Goal: Check status: Check status

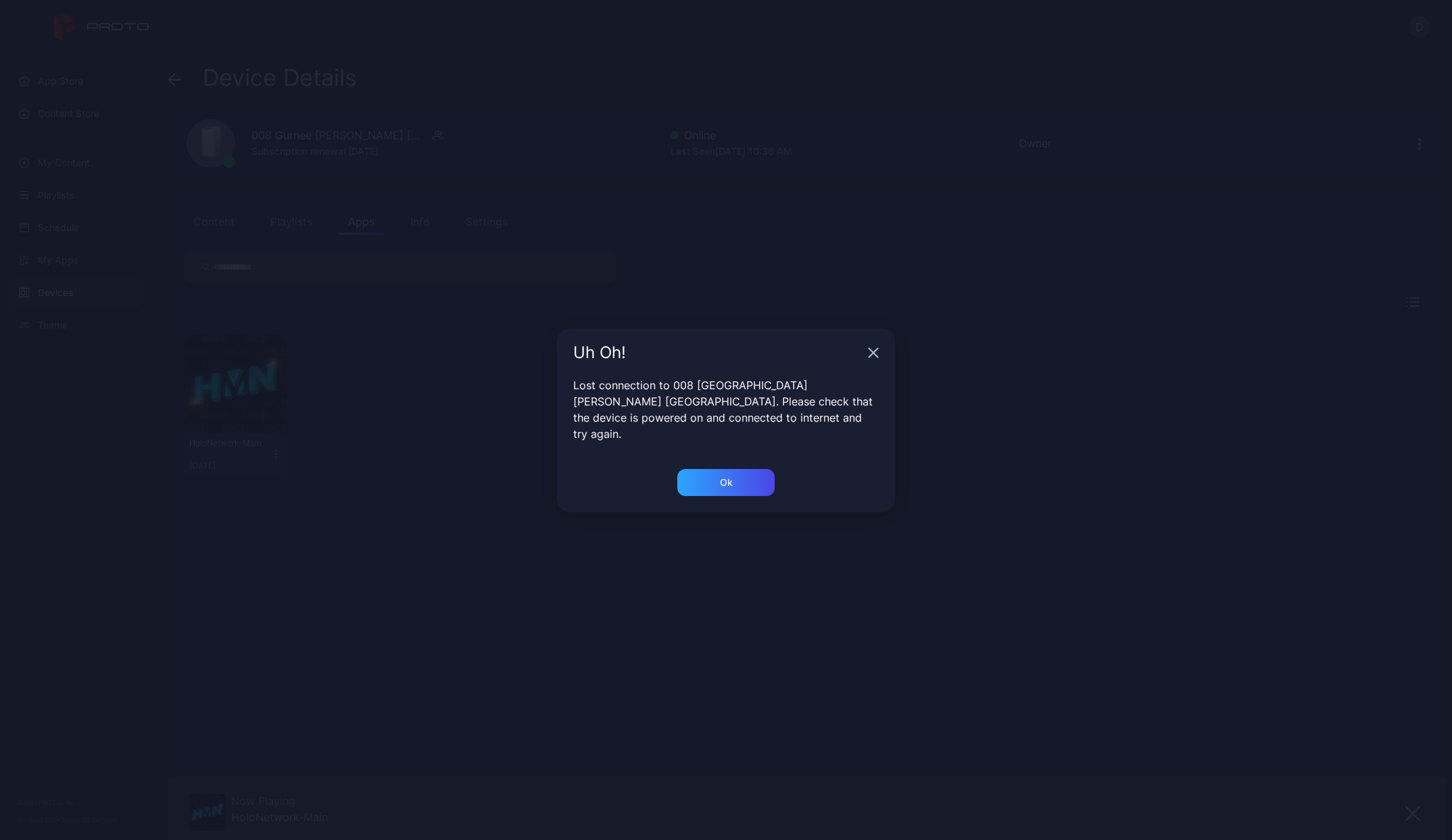
click at [868, 357] on icon "button" at bounding box center [873, 353] width 11 height 11
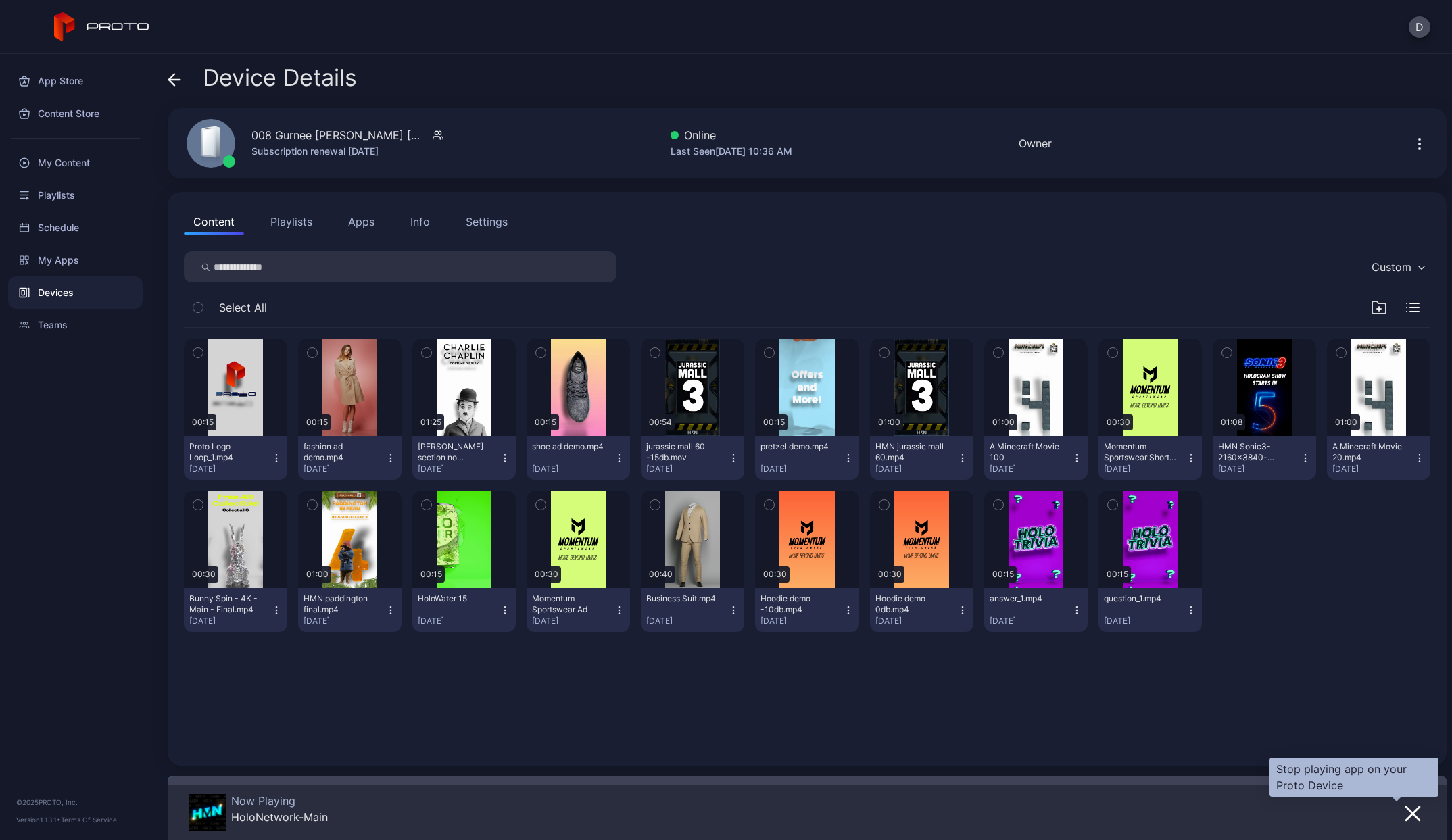
click at [1404, 811] on icon "button" at bounding box center [1412, 813] width 16 height 16
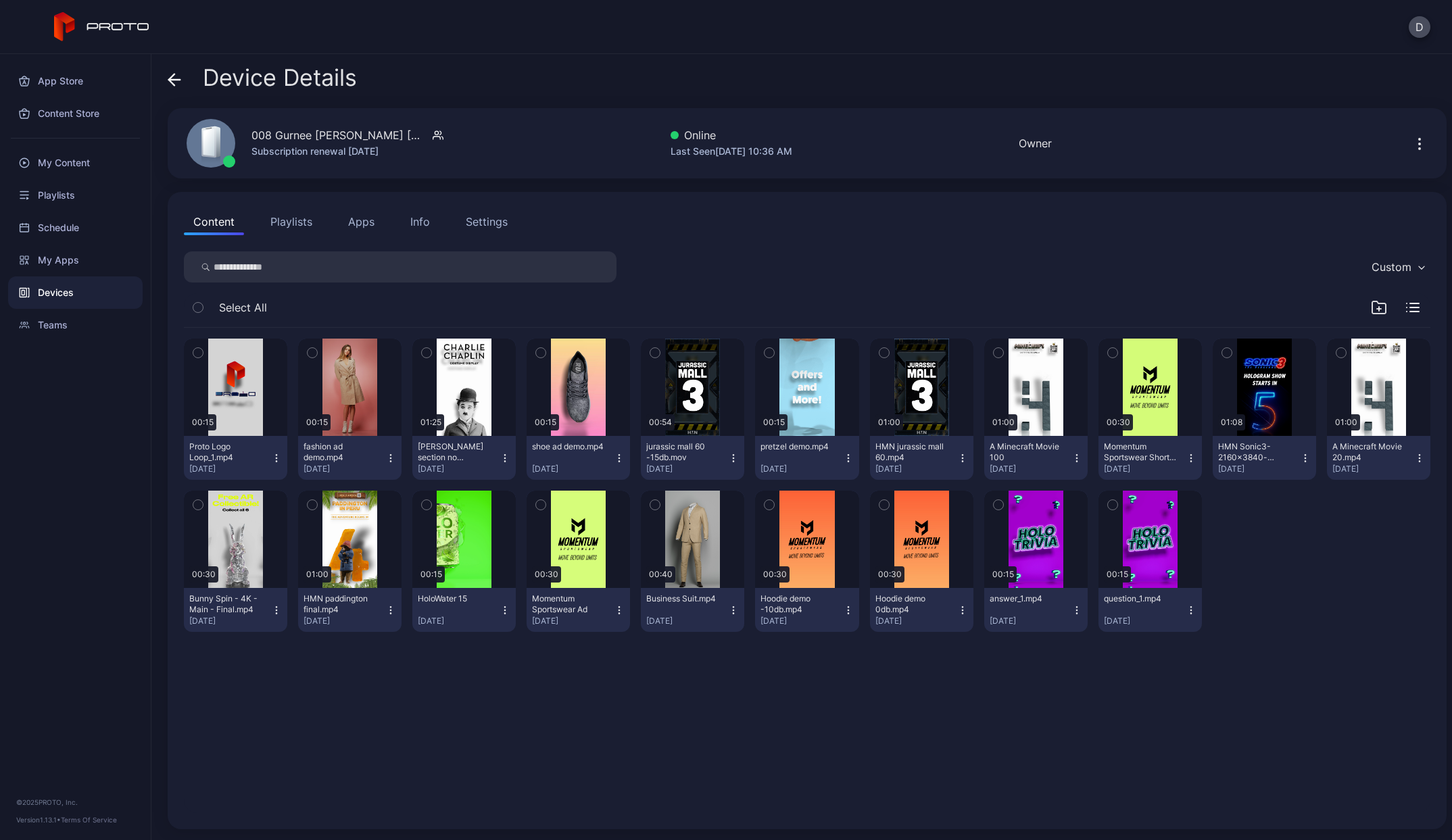
click at [367, 220] on button "Apps" at bounding box center [361, 221] width 45 height 27
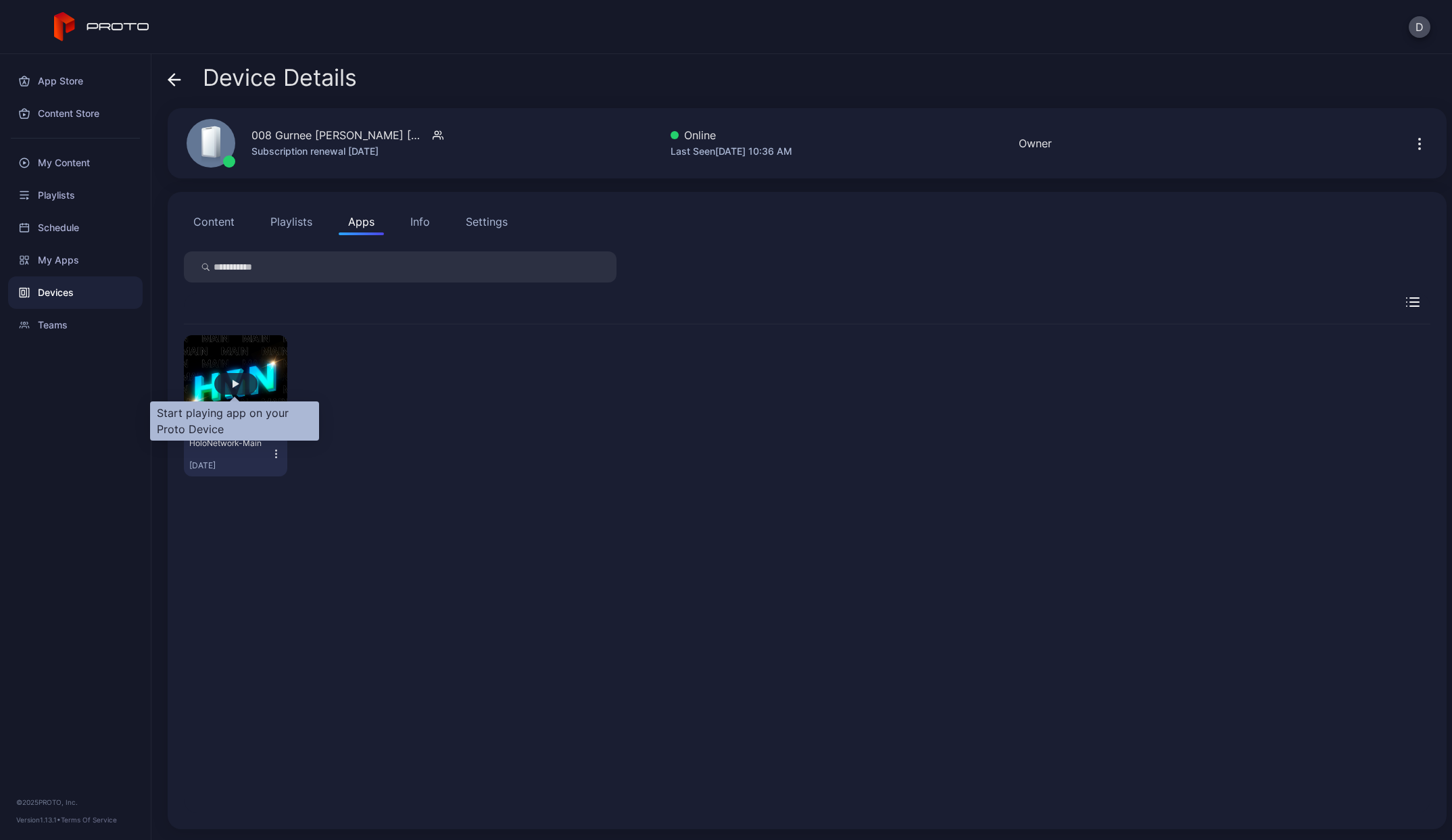
click at [230, 387] on div "button" at bounding box center [235, 383] width 44 height 21
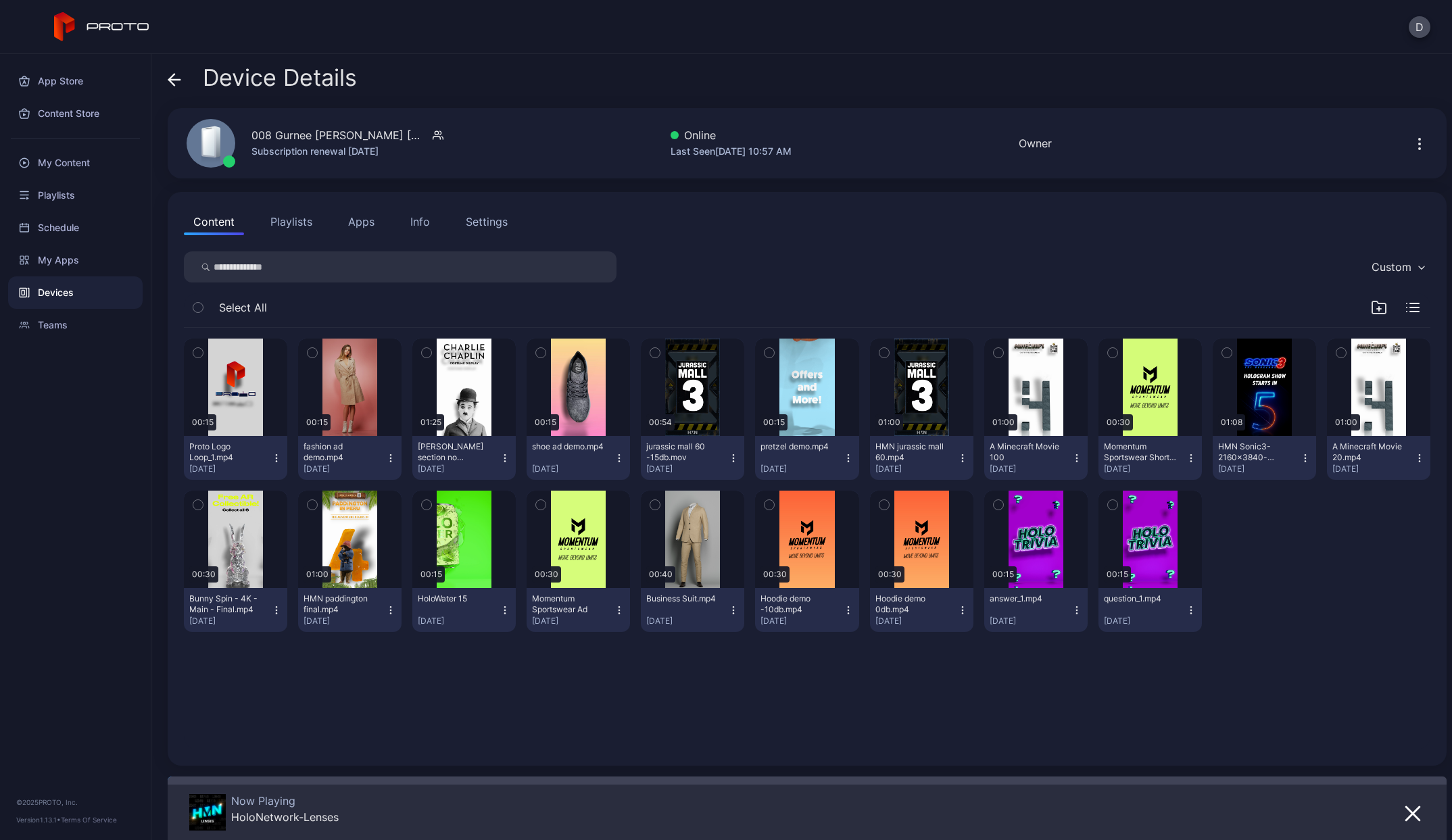
click at [367, 223] on button "Apps" at bounding box center [361, 221] width 45 height 27
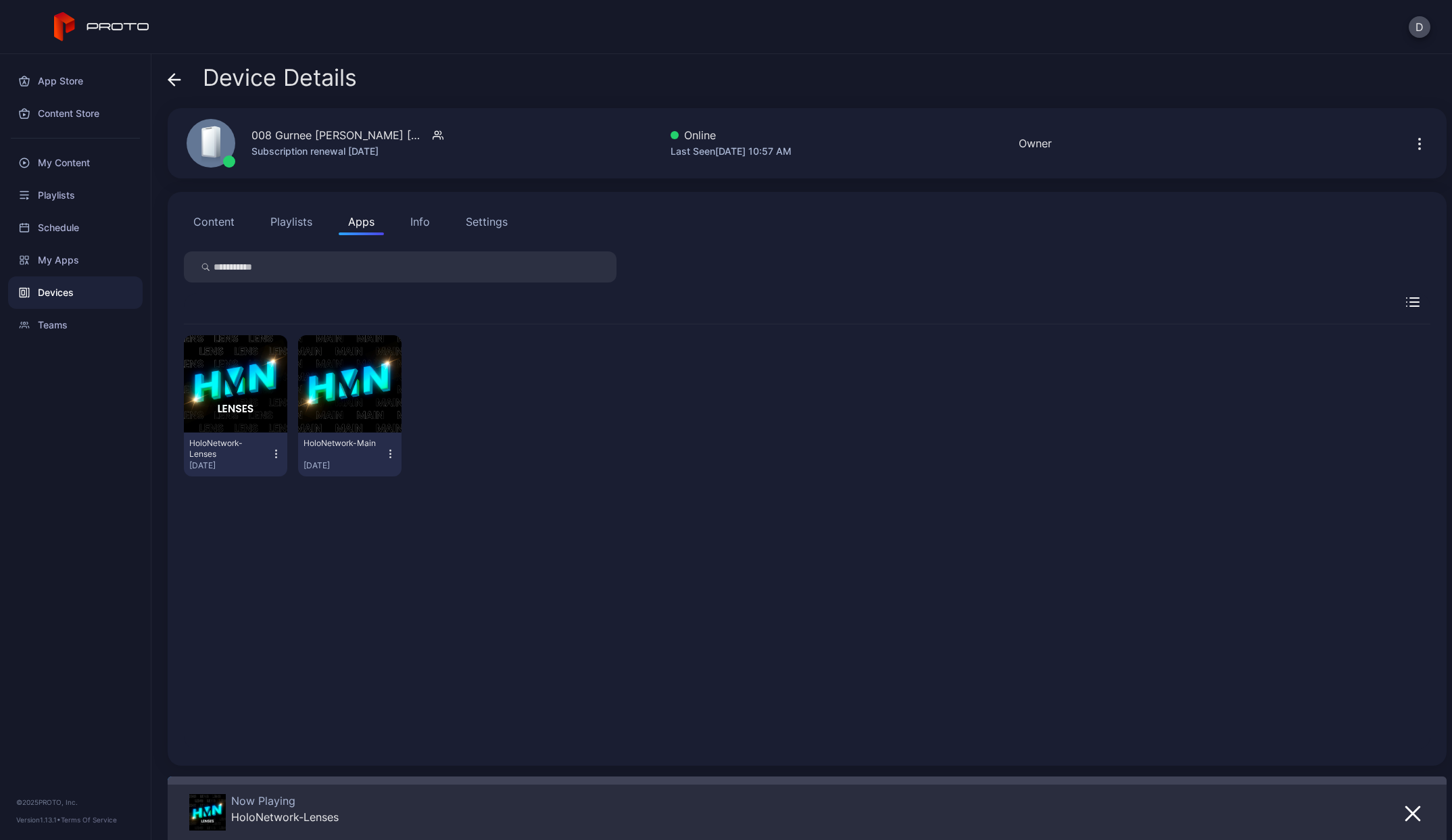
click at [406, 224] on button "Info" at bounding box center [420, 221] width 38 height 27
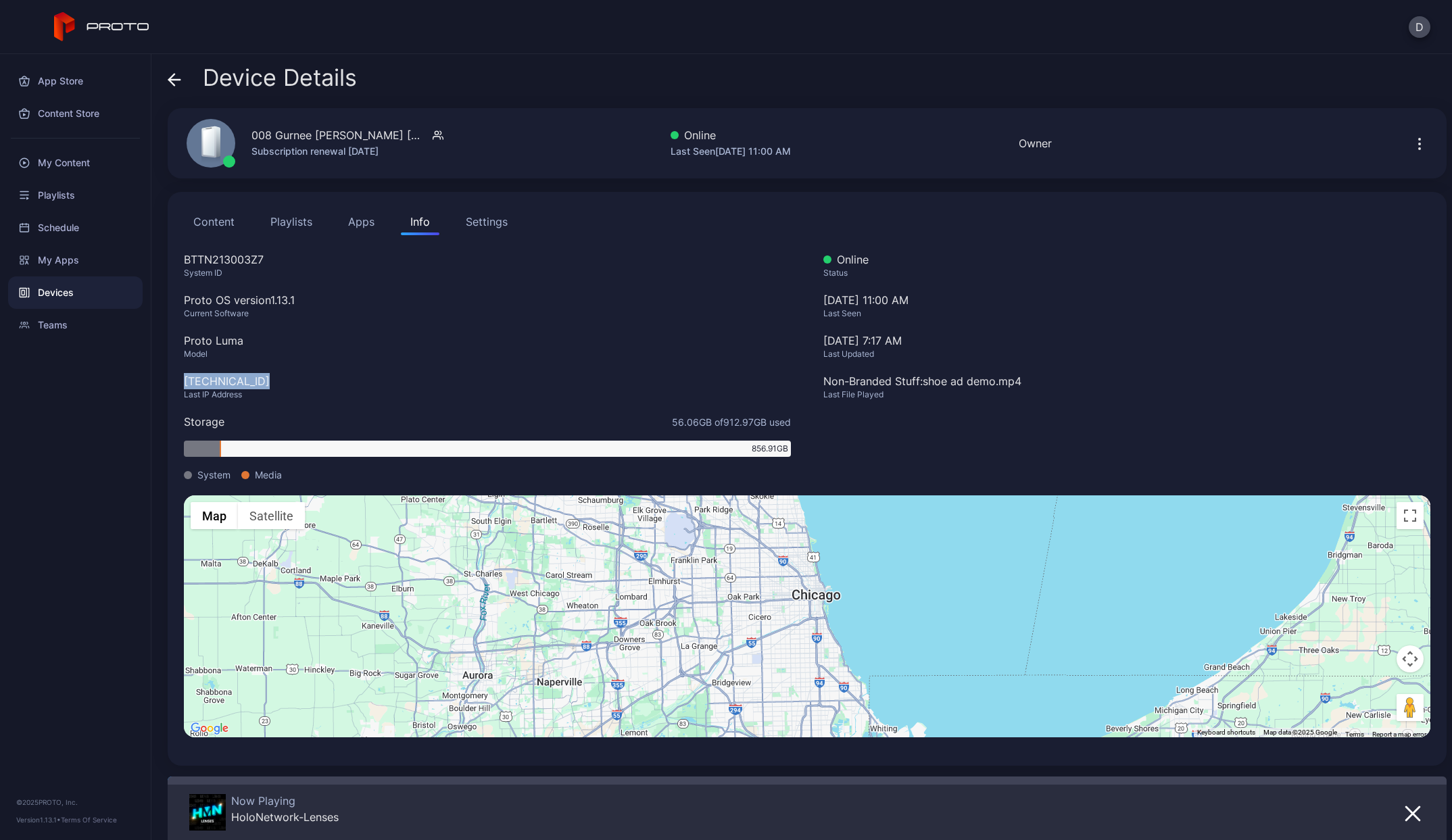
drag, startPoint x: 260, startPoint y: 382, endPoint x: 173, endPoint y: 379, distance: 87.1
click at [173, 379] on div "Content Playlists Apps Info Settings BTTN213003Z7 System ID Proto OS version 1.…" at bounding box center [806, 479] width 1279 height 574
copy div "108.147.92.142"
click at [175, 77] on icon at bounding box center [174, 80] width 13 height 13
